Goal: Find contact information: Find contact information

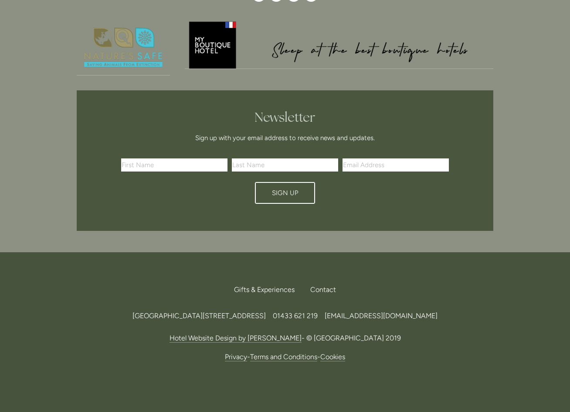
scroll to position [2863, 0]
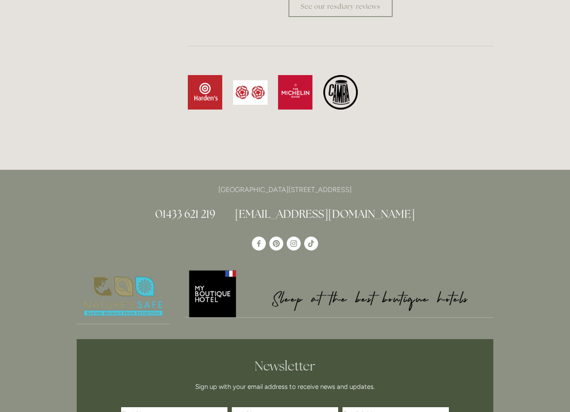
scroll to position [2616, 0]
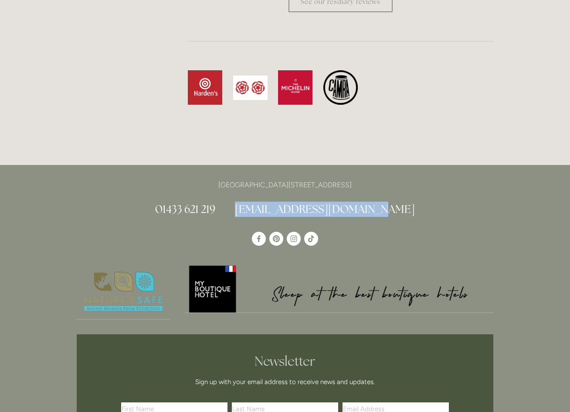
drag, startPoint x: 389, startPoint y: 183, endPoint x: 265, endPoint y: 187, distance: 124.8
click at [265, 201] on h2 "01433 621 219 info@losehillhouse.co.uk" at bounding box center [285, 208] width 417 height 15
